Goal: Task Accomplishment & Management: Manage account settings

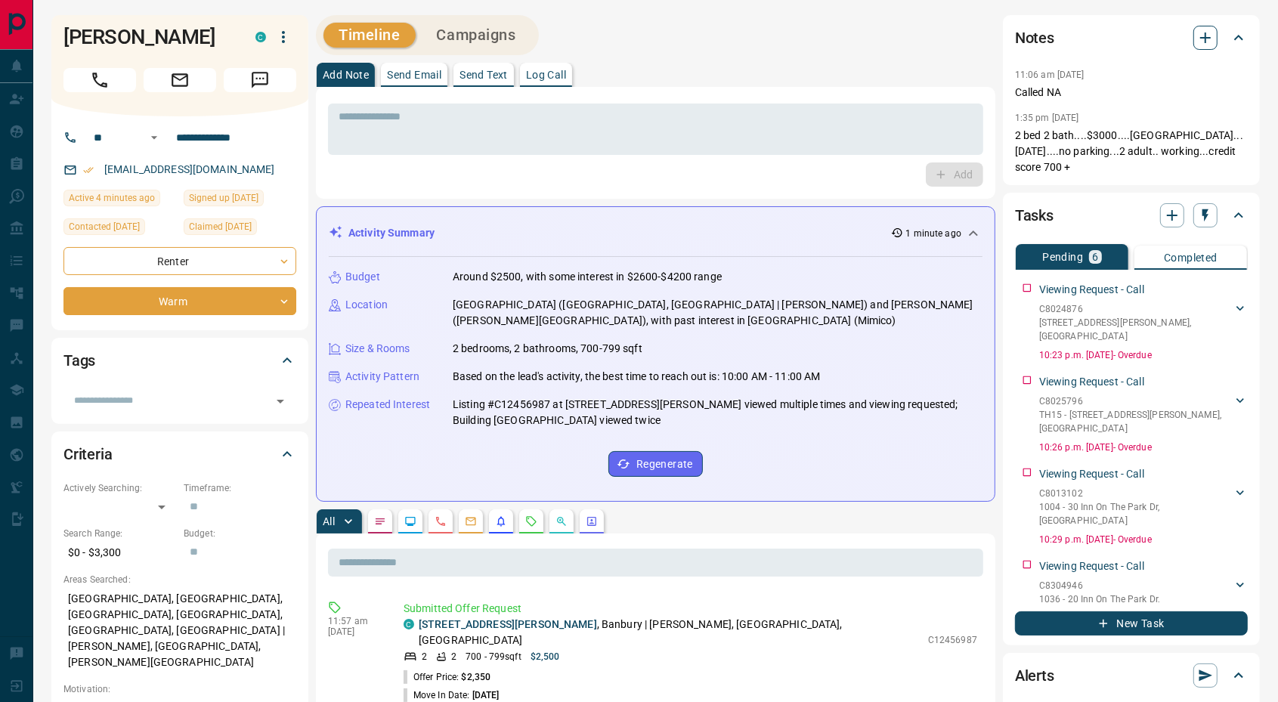
click at [1201, 38] on icon "button" at bounding box center [1205, 38] width 11 height 11
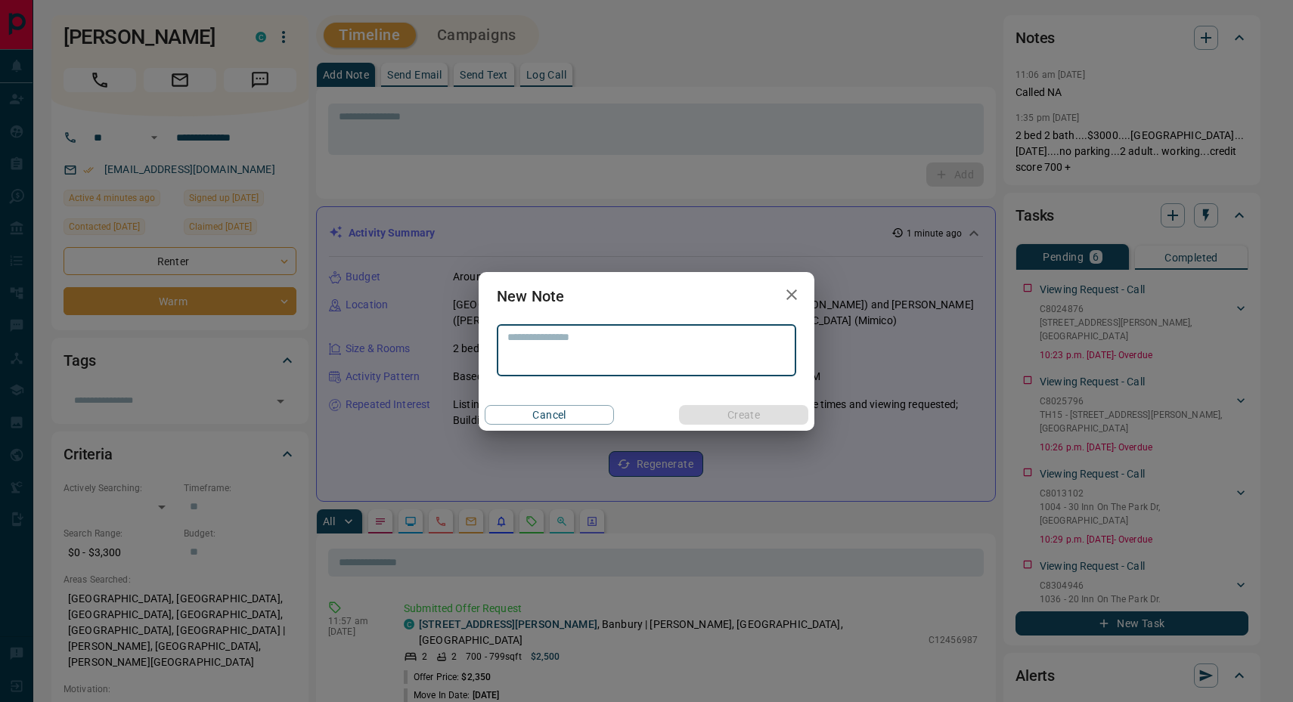
click at [568, 354] on textarea at bounding box center [646, 350] width 278 height 39
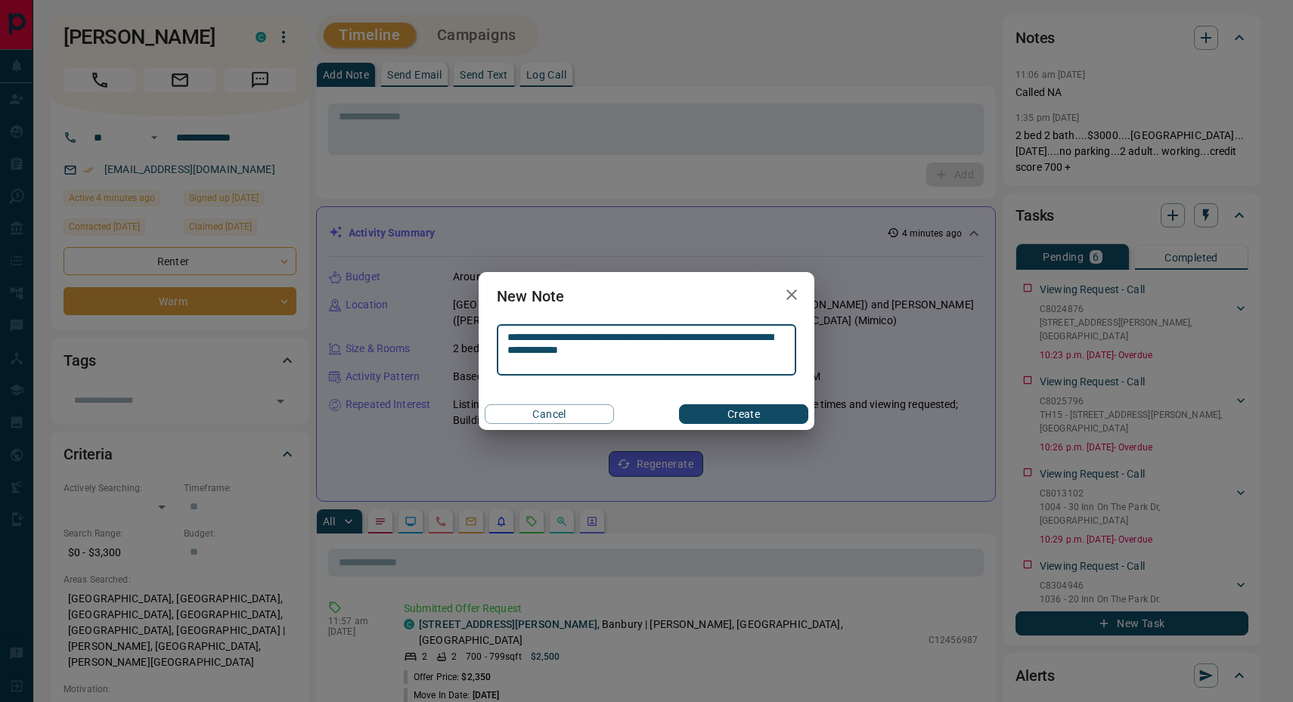
click at [0, 0] on span "**********" at bounding box center [0, 0] width 0 height 0
click at [693, 354] on textarea "**********" at bounding box center [646, 350] width 278 height 39
type textarea "**********"
click at [702, 416] on button "Create" at bounding box center [743, 415] width 129 height 20
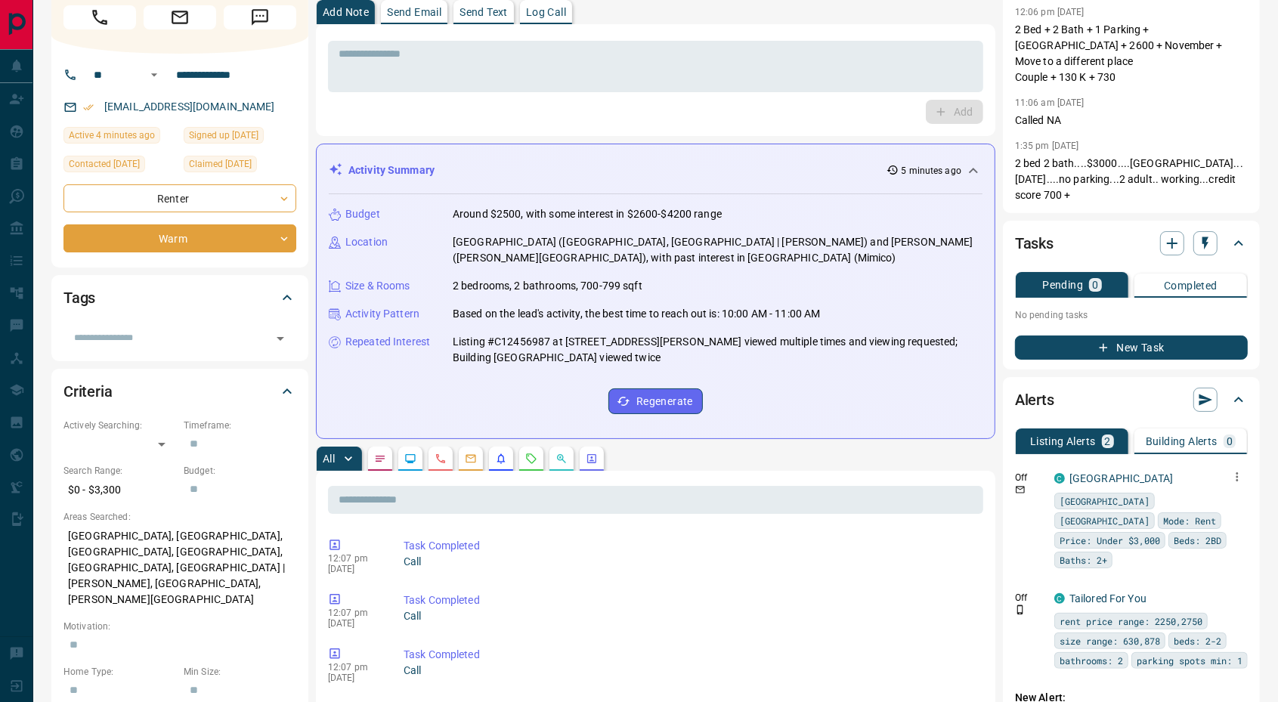
scroll to position [189, 0]
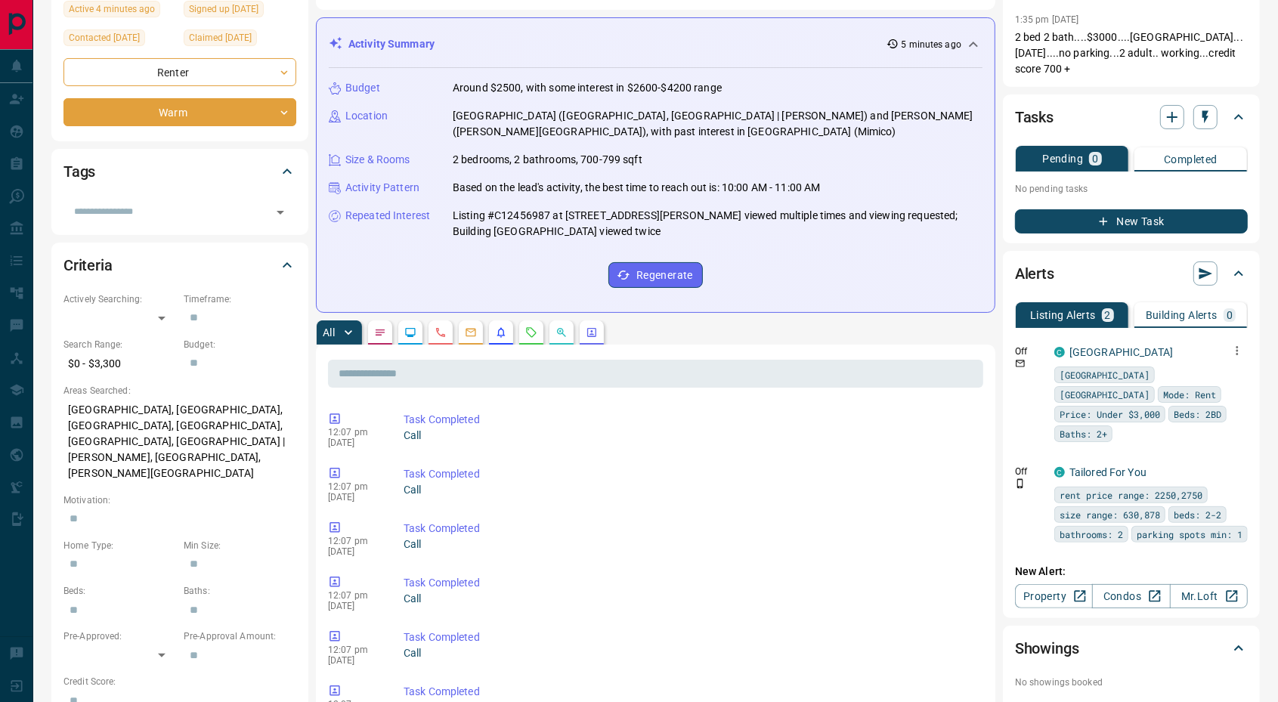
click at [1235, 344] on icon "button" at bounding box center [1238, 351] width 14 height 14
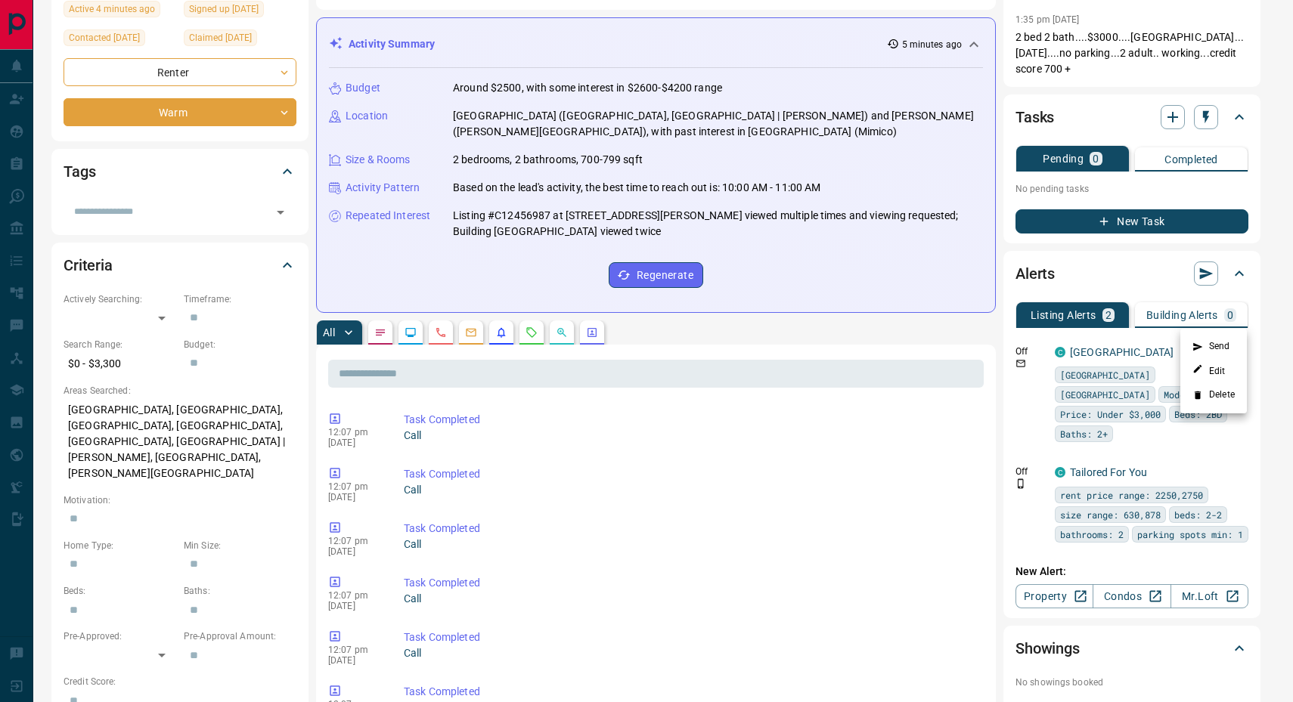
click at [1210, 395] on li "Delete" at bounding box center [1213, 395] width 67 height 24
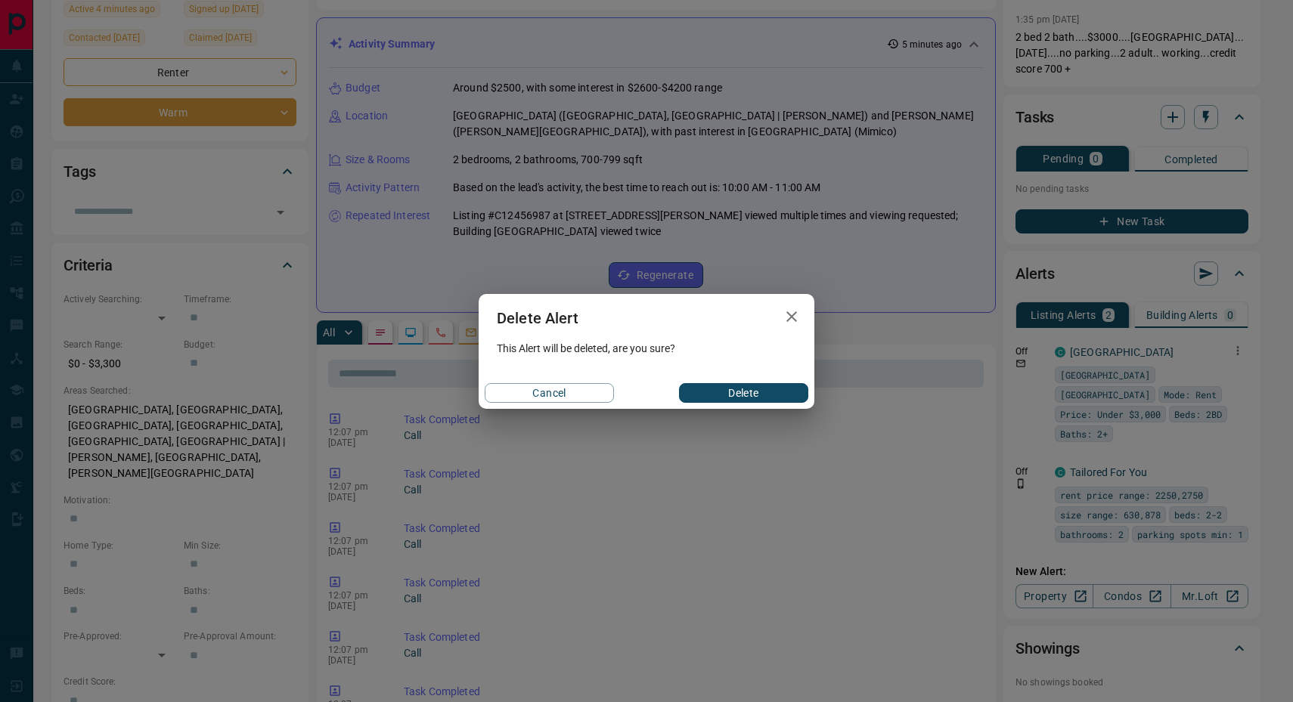
click at [752, 390] on button "Delete" at bounding box center [743, 393] width 129 height 20
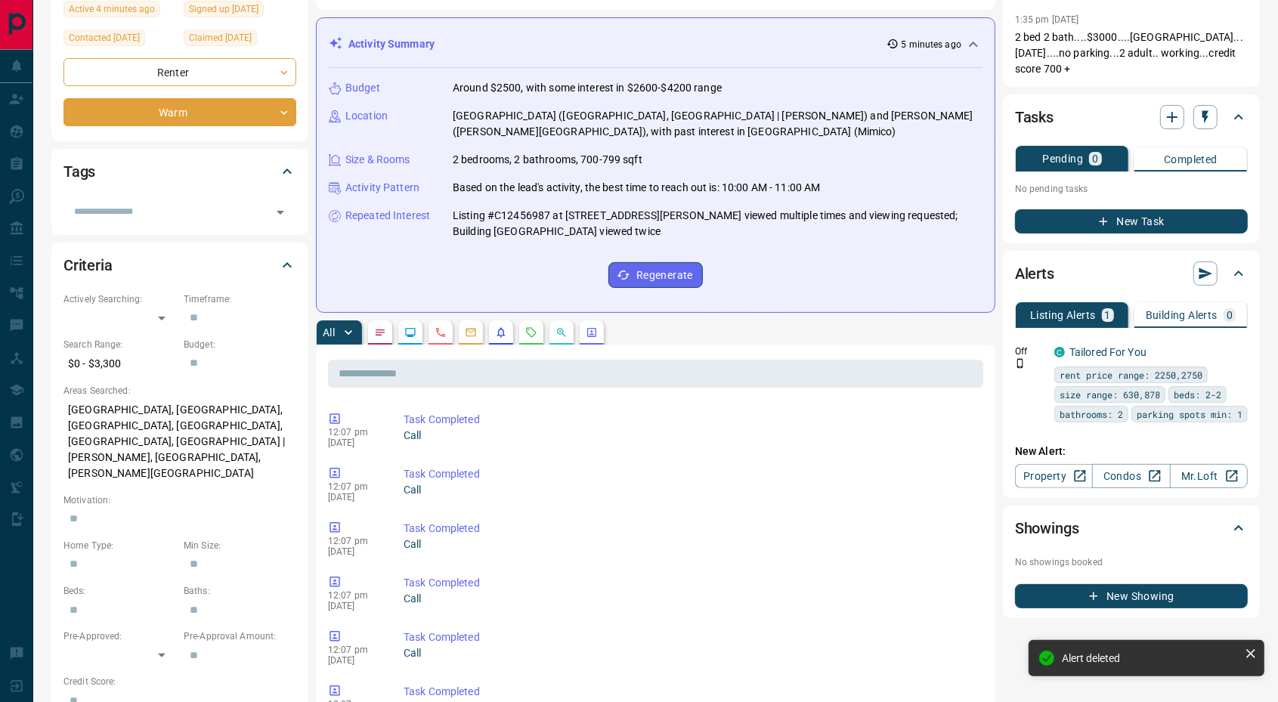
scroll to position [0, 0]
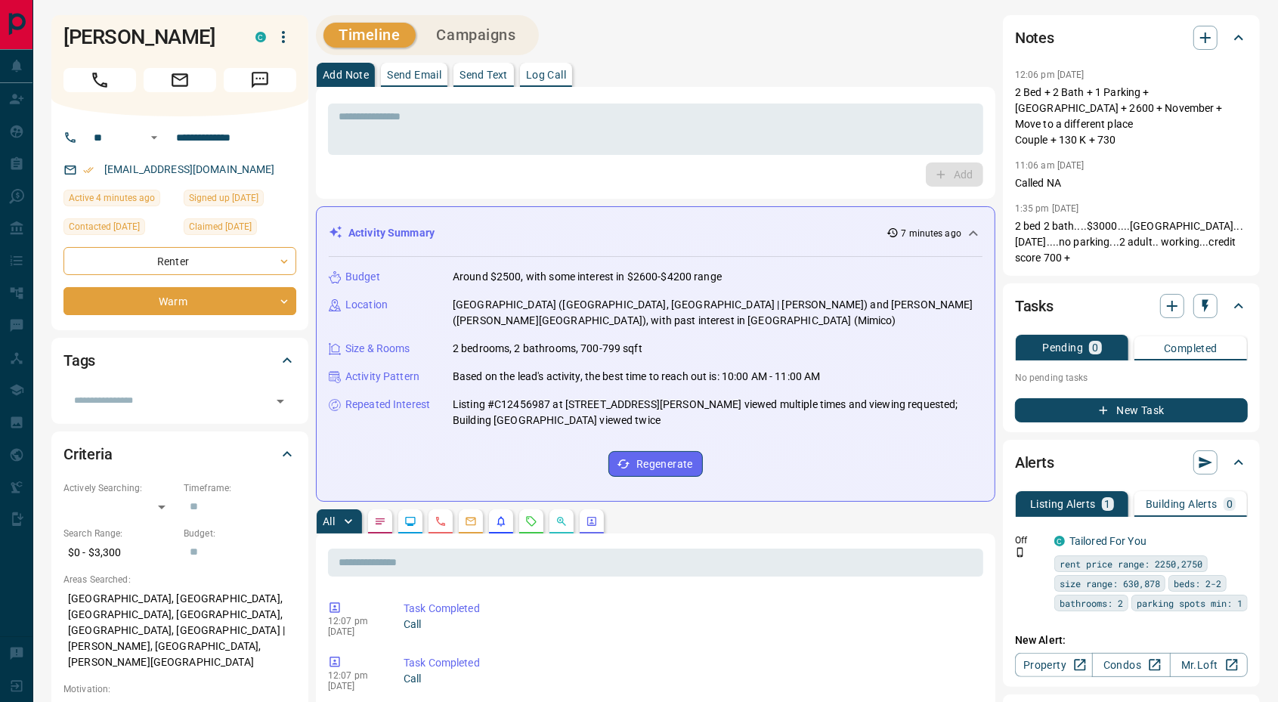
click at [66, 166] on icon at bounding box center [70, 170] width 11 height 9
drag, startPoint x: 230, startPoint y: 169, endPoint x: 86, endPoint y: 170, distance: 143.6
click at [86, 170] on div "[EMAIL_ADDRESS][DOMAIN_NAME]" at bounding box center [180, 169] width 233 height 25
copy link "[EMAIL_ADDRESS][DOMAIN_NAME]"
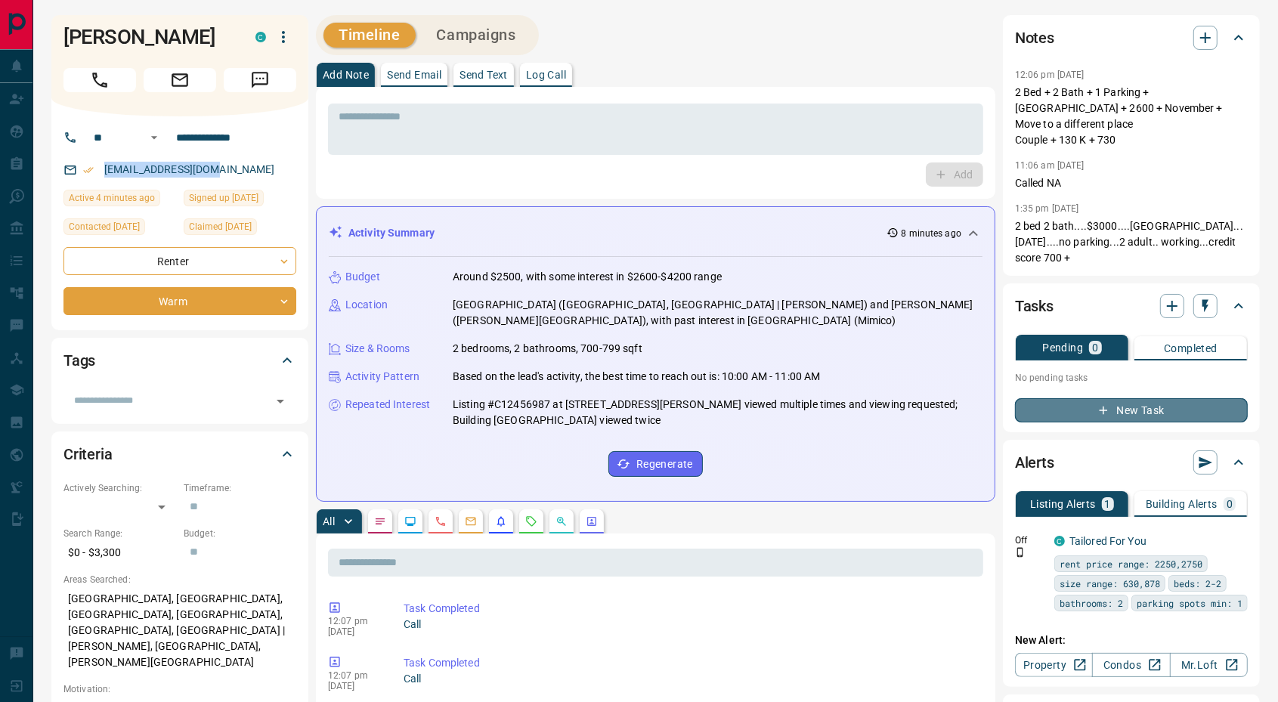
click at [1129, 398] on button "New Task" at bounding box center [1131, 410] width 233 height 24
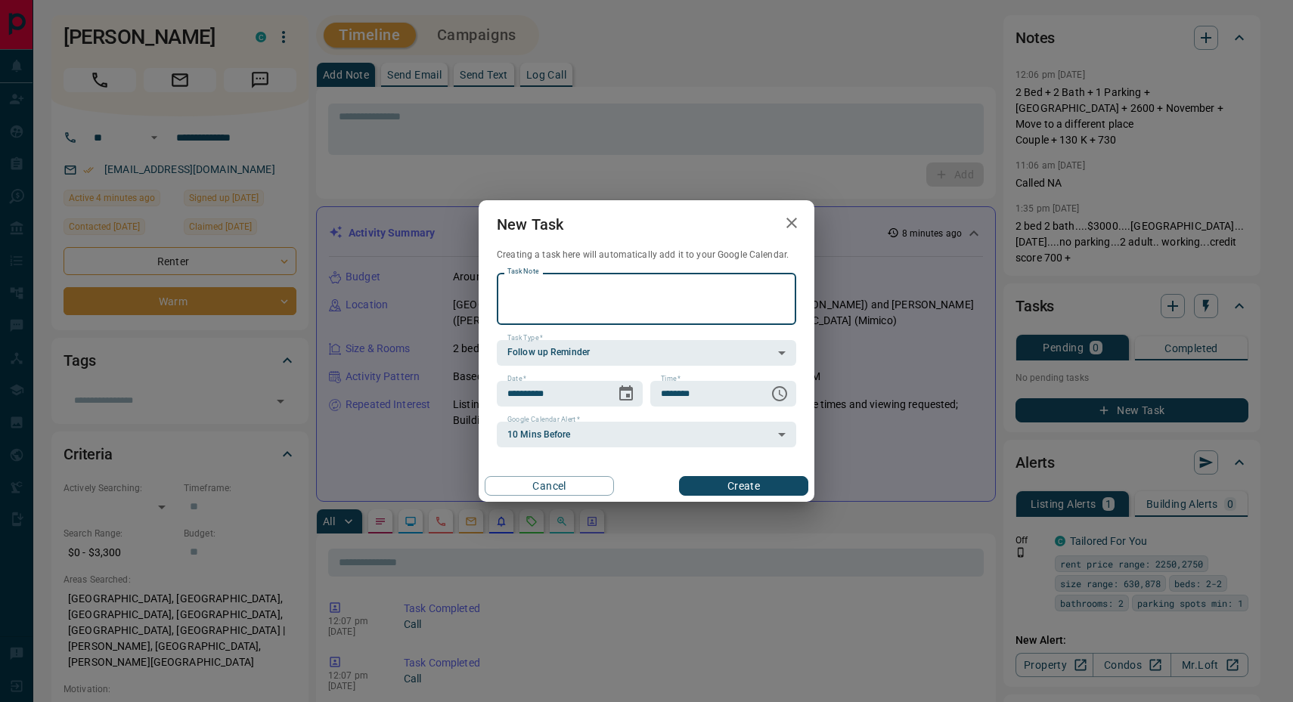
click at [785, 217] on icon "button" at bounding box center [791, 223] width 18 height 18
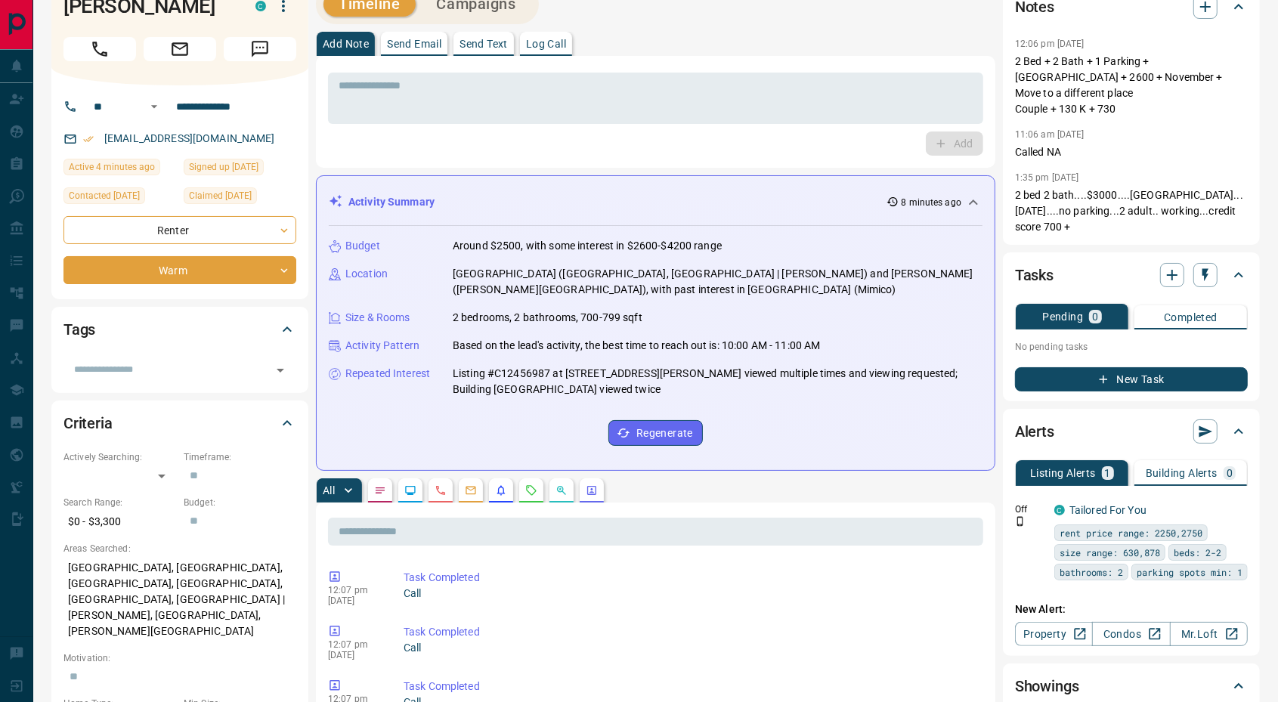
scroll to position [157, 0]
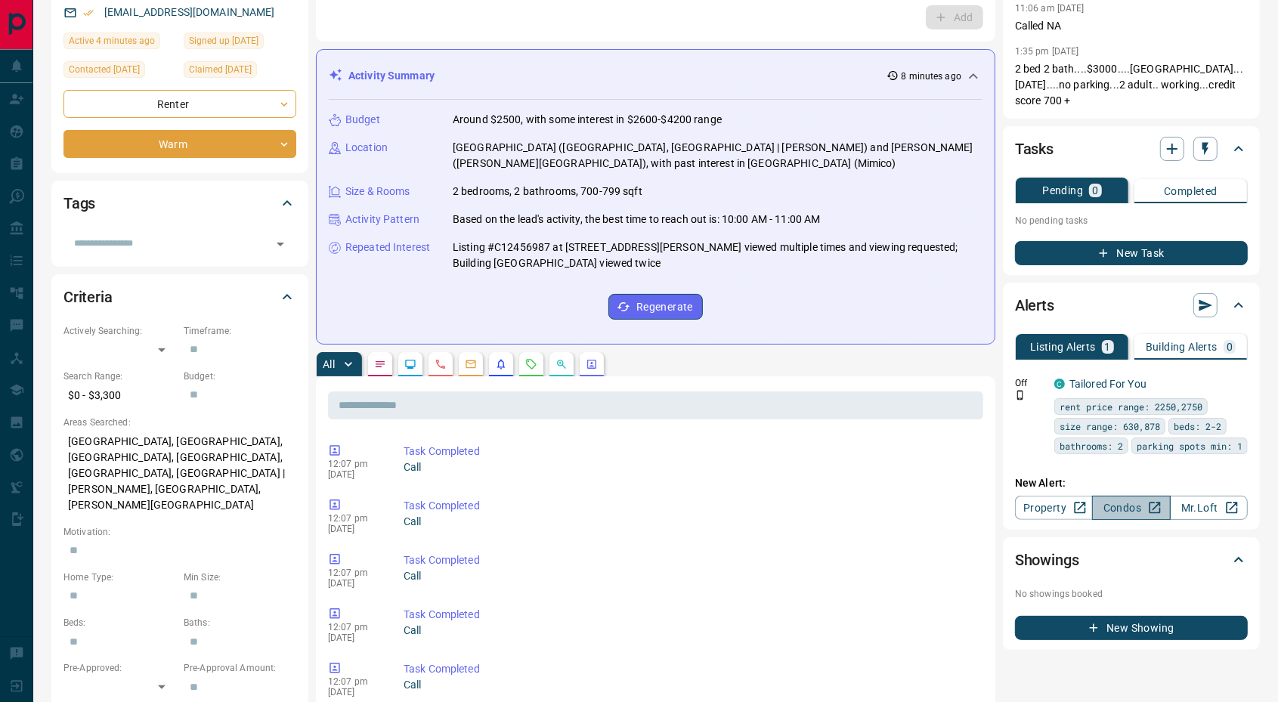
click at [1124, 496] on link "Condos" at bounding box center [1131, 508] width 78 height 24
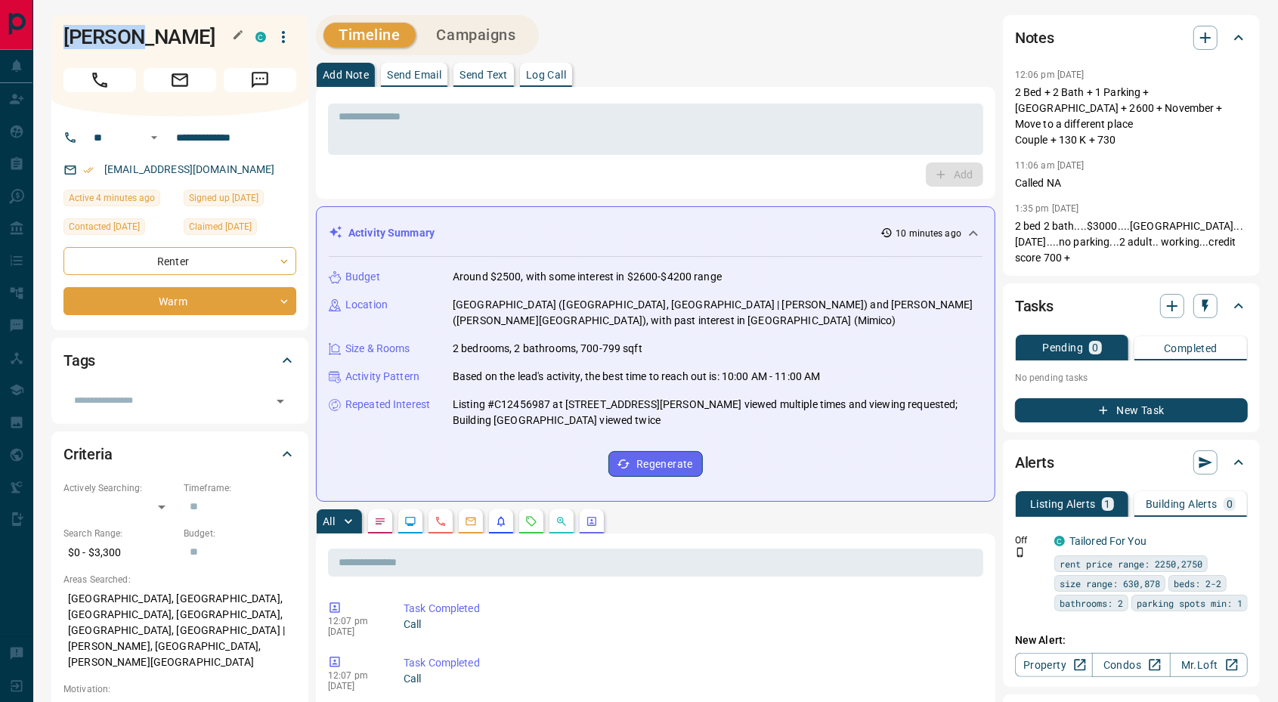
drag, startPoint x: 65, startPoint y: 35, endPoint x: 136, endPoint y: 39, distance: 71.2
click at [136, 39] on h1 "[PERSON_NAME]" at bounding box center [148, 37] width 169 height 24
copy h1 "Rukayat"
